Goal: Answer question/provide support: Share knowledge or assist other users

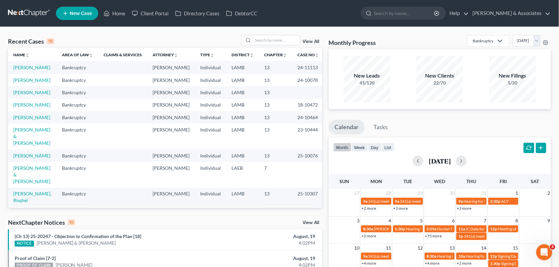
click at [87, 81] on td "Bankruptcy" at bounding box center [78, 80] width 42 height 12
click at [263, 39] on input "search" at bounding box center [276, 40] width 47 height 10
type input "a"
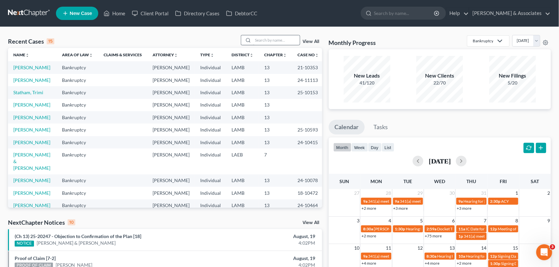
click at [252, 39] on div at bounding box center [247, 40] width 12 height 10
click at [263, 39] on input "search" at bounding box center [276, 40] width 47 height 10
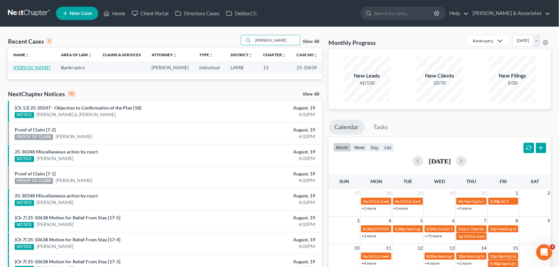
type input "[PERSON_NAME]"
click at [25, 66] on link "[PERSON_NAME]" at bounding box center [31, 68] width 37 height 6
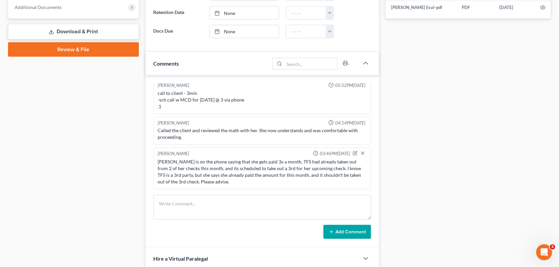
scroll to position [272, 0]
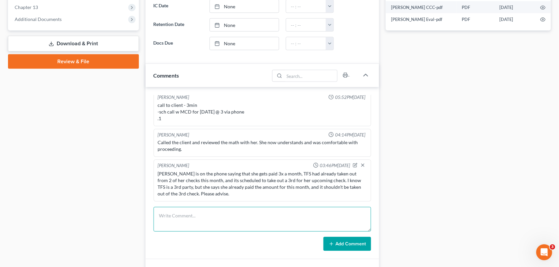
click at [271, 220] on textarea at bounding box center [263, 219] width 218 height 25
paste textarea "we can't set up a deduction "every other [DATE]" while simultaneously skipping …"
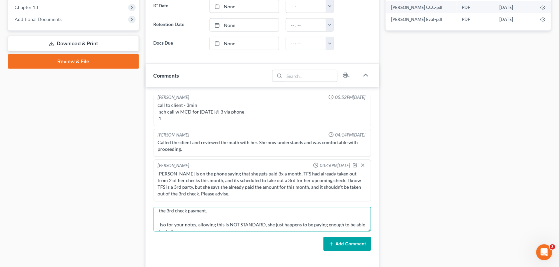
click at [264, 217] on textarea "we can't set up a deduction "every other [DATE]" while simultaneously skipping …" at bounding box center [263, 219] width 218 height 25
click at [224, 215] on textarea "we can't set up a deduction "every other [DATE]" while simultaneously skipping …" at bounding box center [263, 219] width 218 height 25
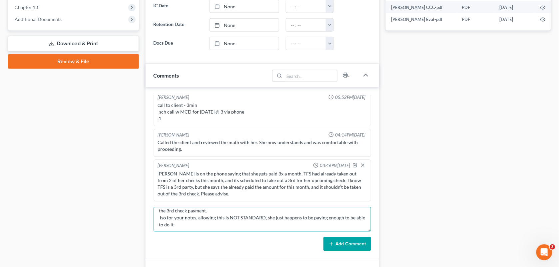
scroll to position [12, 0]
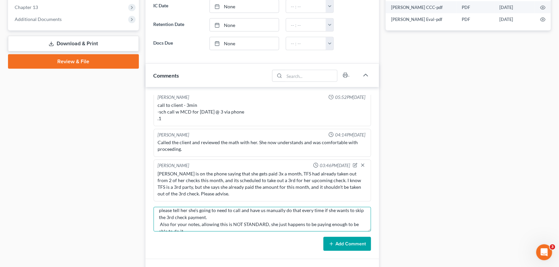
click at [199, 230] on textarea "we can't set up a deduction "every other [DATE]" while simultaneously skipping …" at bounding box center [263, 219] width 218 height 25
click at [209, 216] on textarea "we can't set up a deduction "every other [DATE]" while simultaneously skipping …" at bounding box center [263, 219] width 218 height 25
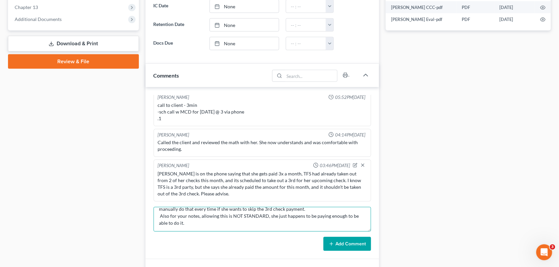
click at [228, 227] on textarea "DLM: We manually stopped the payment. We can't set up a deduction "every other …" at bounding box center [263, 219] width 218 height 25
type textarea "DLM: We manually stopped the payment. We can't set up a deduction "every other …"
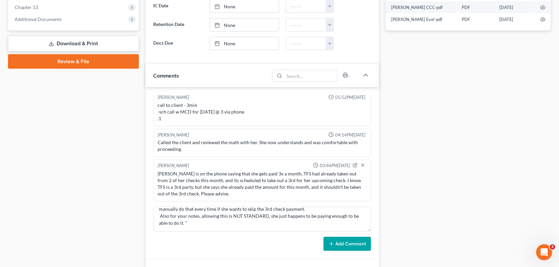
click at [341, 241] on button "Add Comment" at bounding box center [347, 244] width 48 height 14
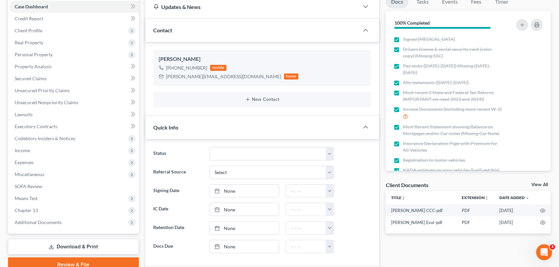
scroll to position [0, 0]
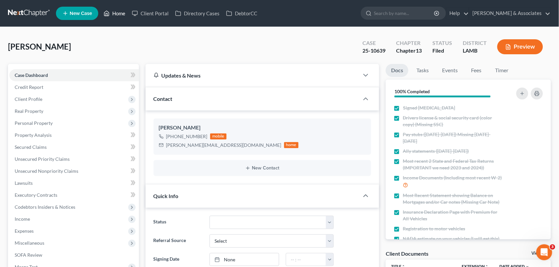
click at [118, 19] on link "Home" at bounding box center [114, 13] width 28 height 12
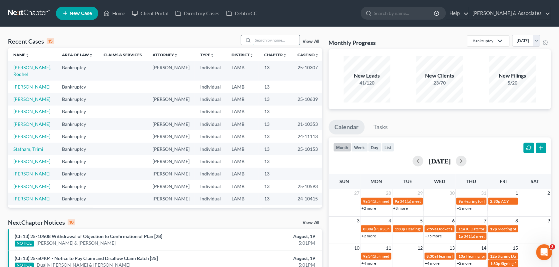
click at [269, 39] on input "search" at bounding box center [276, 40] width 47 height 10
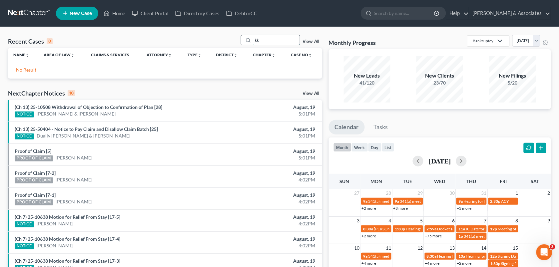
type input "k"
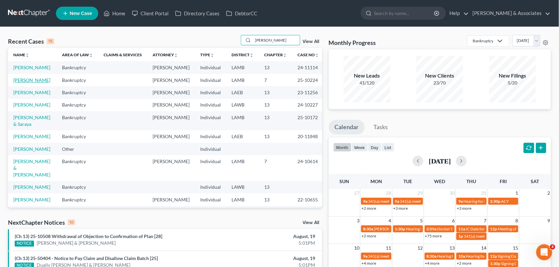
type input "[PERSON_NAME]"
click at [33, 79] on link "[PERSON_NAME]" at bounding box center [31, 80] width 37 height 6
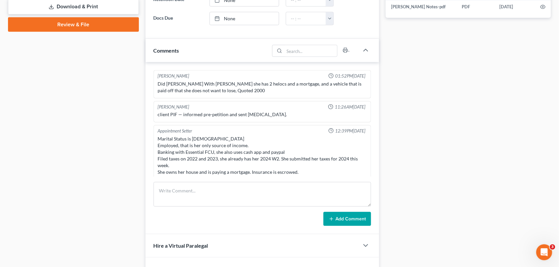
scroll to position [903, 0]
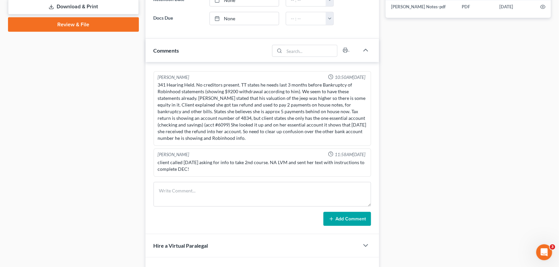
click at [417, 161] on div "Docs Tasks Events Fees Timer 94% Completed Nothing here yet! Signed [MEDICAL_DA…" at bounding box center [468, 47] width 172 height 561
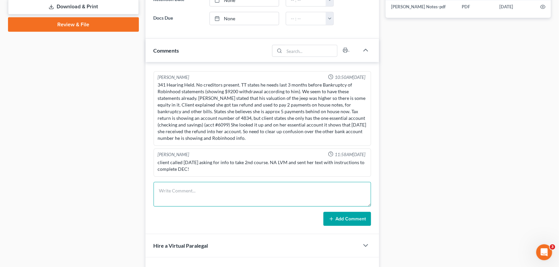
click at [193, 189] on textarea at bounding box center [263, 194] width 218 height 25
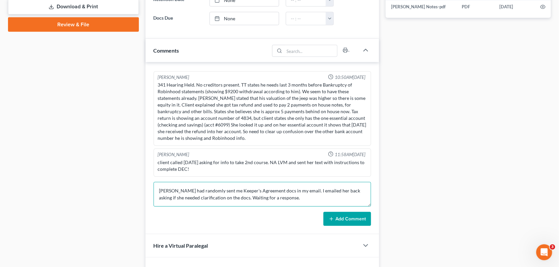
type textarea "[PERSON_NAME] had randomly sent me Keeper's Agreement docs in my email. I email…"
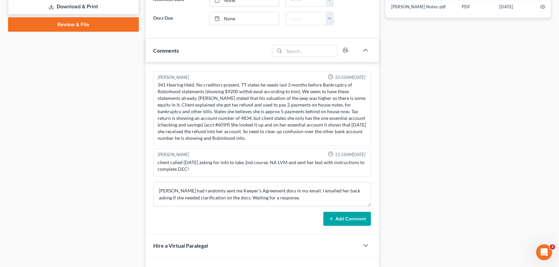
click at [328, 224] on button "Add Comment" at bounding box center [347, 219] width 48 height 14
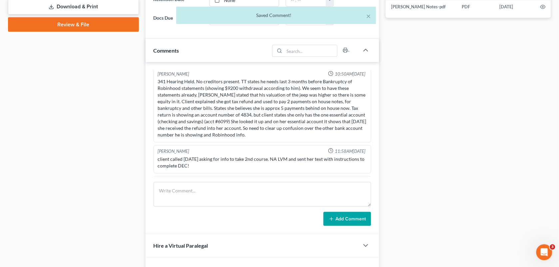
scroll to position [934, 0]
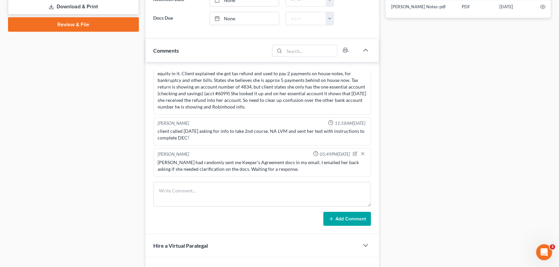
click at [443, 137] on div "Docs Tasks Events Fees Timer 94% Completed Nothing here yet! Signed [MEDICAL_DA…" at bounding box center [468, 47] width 172 height 561
